Goal: Task Accomplishment & Management: Manage account settings

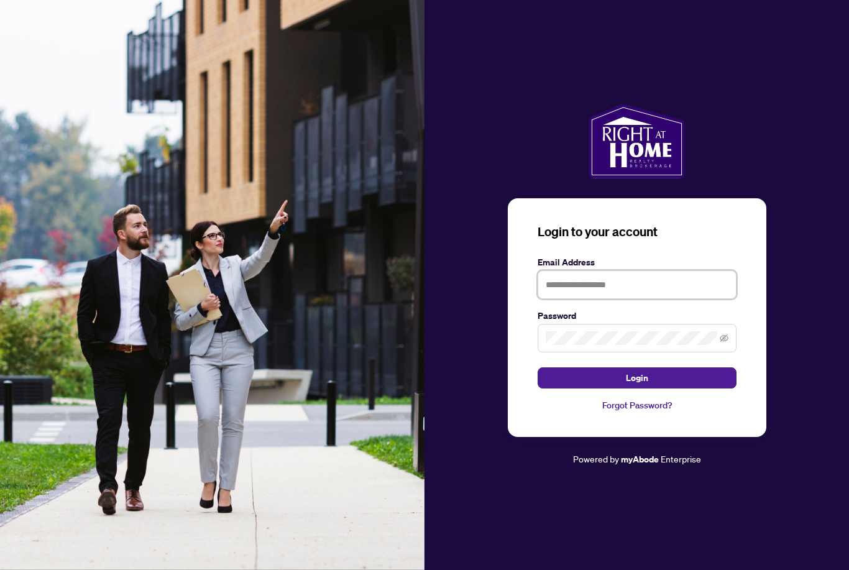
type input "**********"
click at [636, 388] on button "Login" at bounding box center [636, 377] width 199 height 21
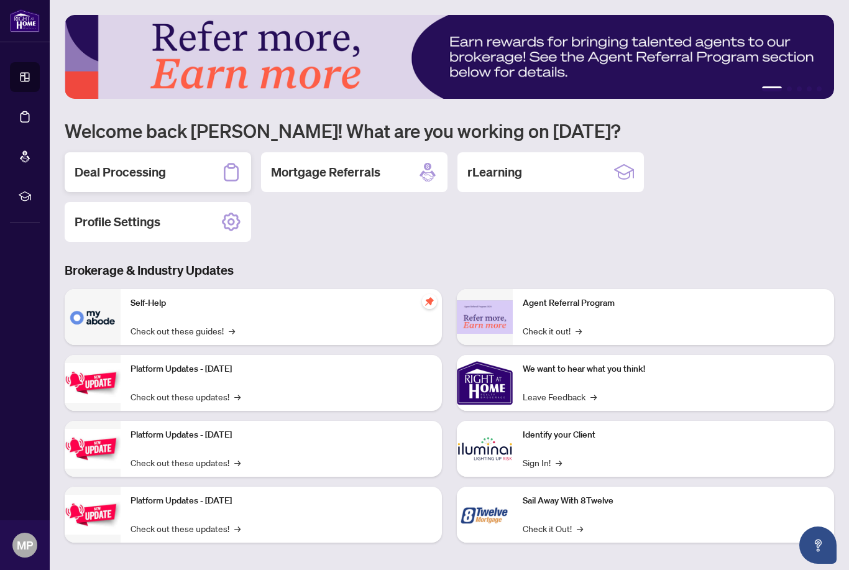
click at [171, 163] on div "Deal Processing" at bounding box center [158, 172] width 186 height 40
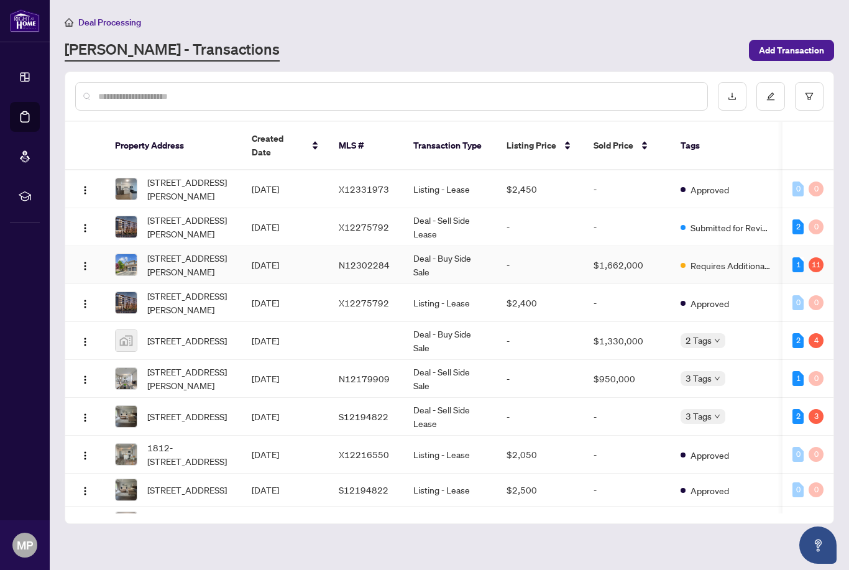
click at [198, 264] on td "[STREET_ADDRESS][PERSON_NAME]" at bounding box center [173, 265] width 137 height 38
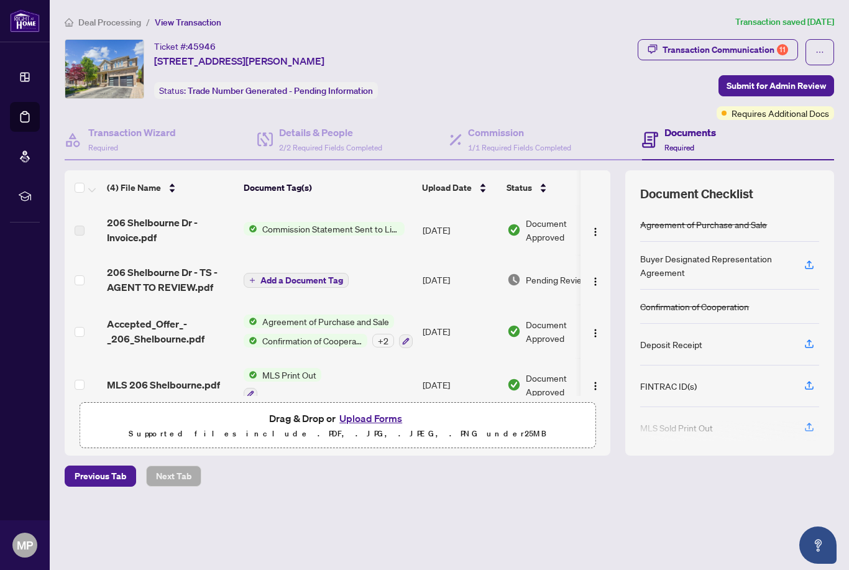
click at [385, 426] on button "Upload Forms" at bounding box center [370, 418] width 70 height 16
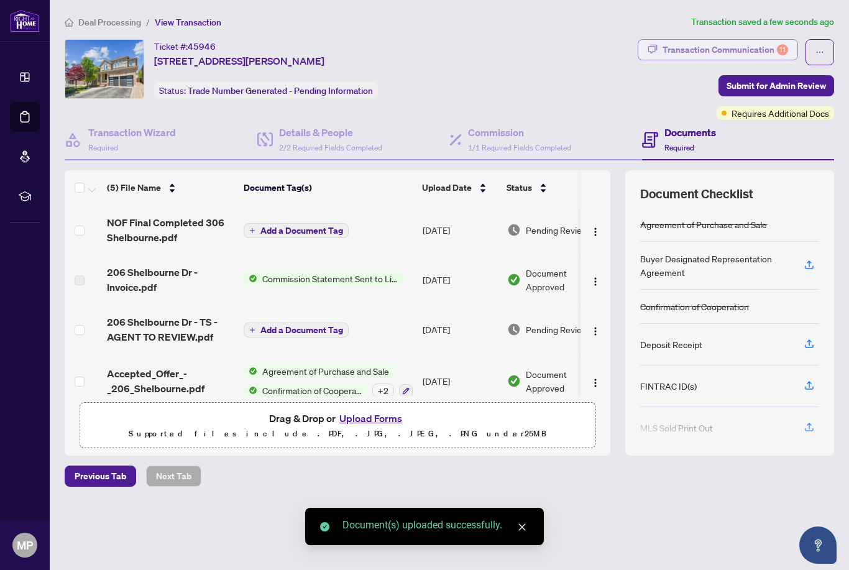
click at [768, 49] on div "Transaction Communication 11" at bounding box center [724, 50] width 125 height 20
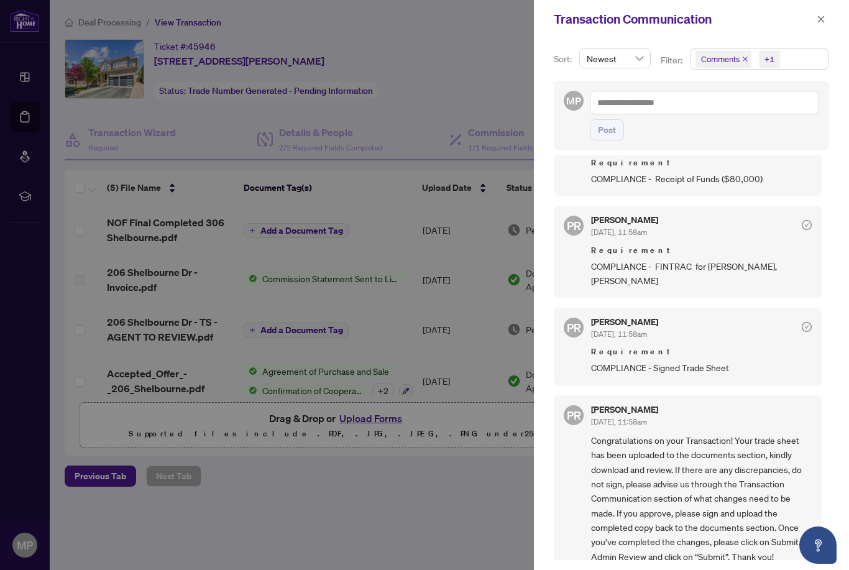
scroll to position [2, 0]
click at [401, 219] on div at bounding box center [424, 285] width 849 height 570
click at [414, 105] on div at bounding box center [424, 285] width 849 height 570
click at [814, 26] on span at bounding box center [821, 19] width 16 height 15
click at [826, 17] on button "button" at bounding box center [821, 19] width 16 height 15
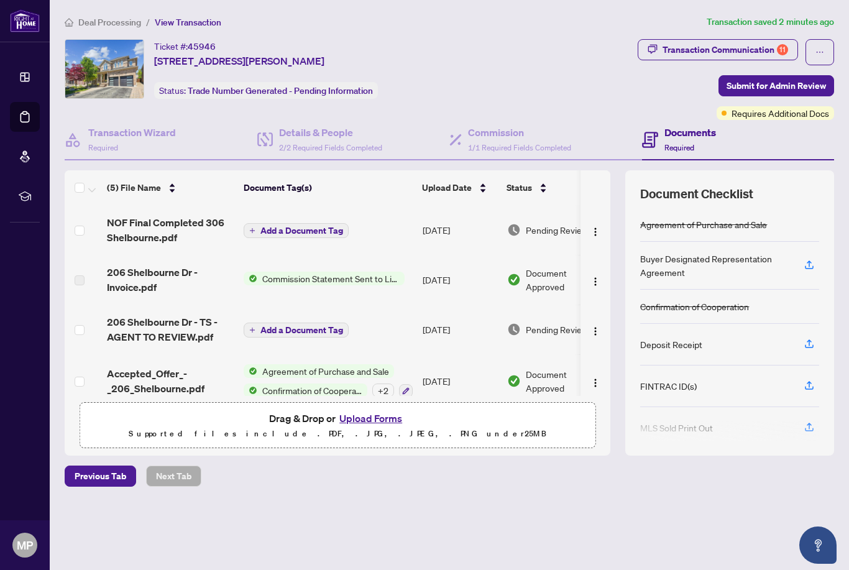
scroll to position [0, 0]
click at [180, 322] on span "206 Shelbourne Dr - TS - AGENT TO REVIEW.pdf" at bounding box center [170, 329] width 127 height 30
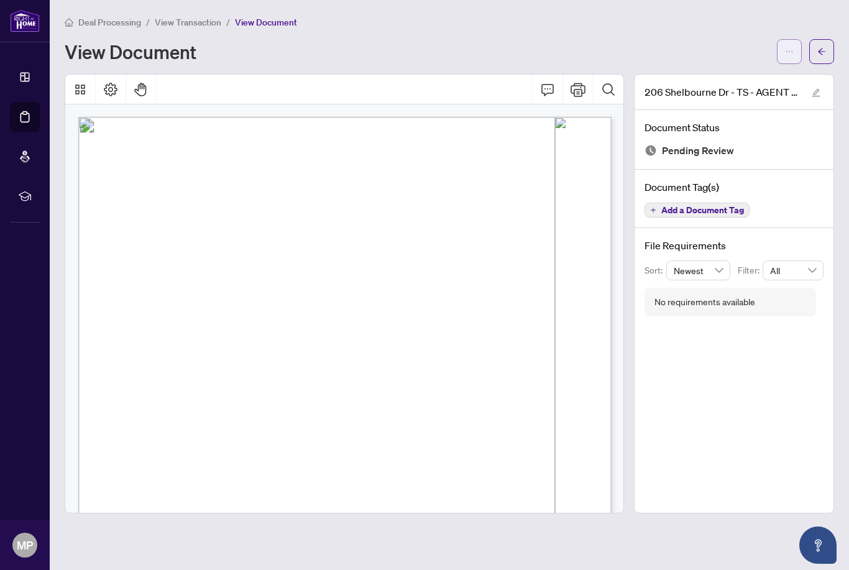
click at [786, 50] on icon "ellipsis" at bounding box center [789, 51] width 9 height 9
click at [745, 77] on span "Download" at bounding box center [744, 78] width 94 height 14
click at [816, 34] on div "Deal Processing / View Transaction / View Document View Document" at bounding box center [449, 39] width 769 height 49
click at [814, 49] on button "button" at bounding box center [821, 51] width 25 height 25
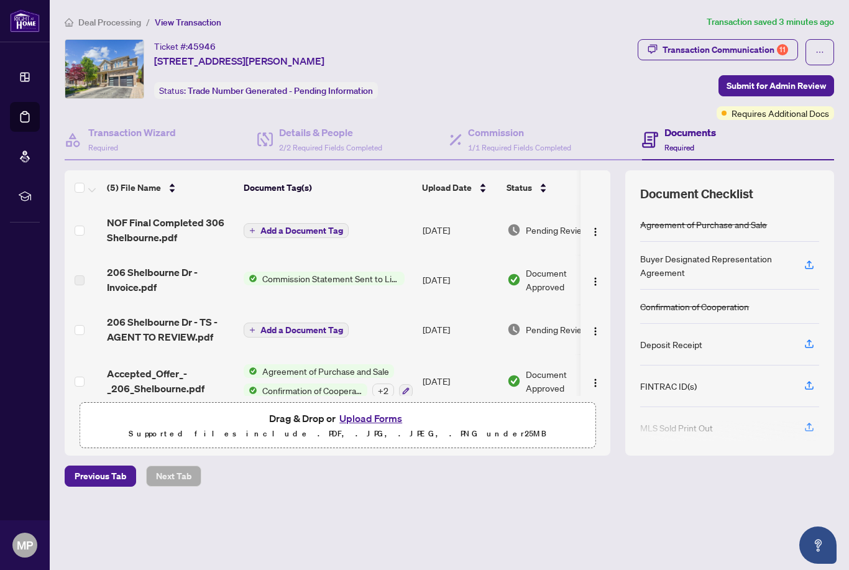
click at [388, 426] on button "Upload Forms" at bounding box center [370, 418] width 70 height 16
